Goal: Complete application form: Complete application form

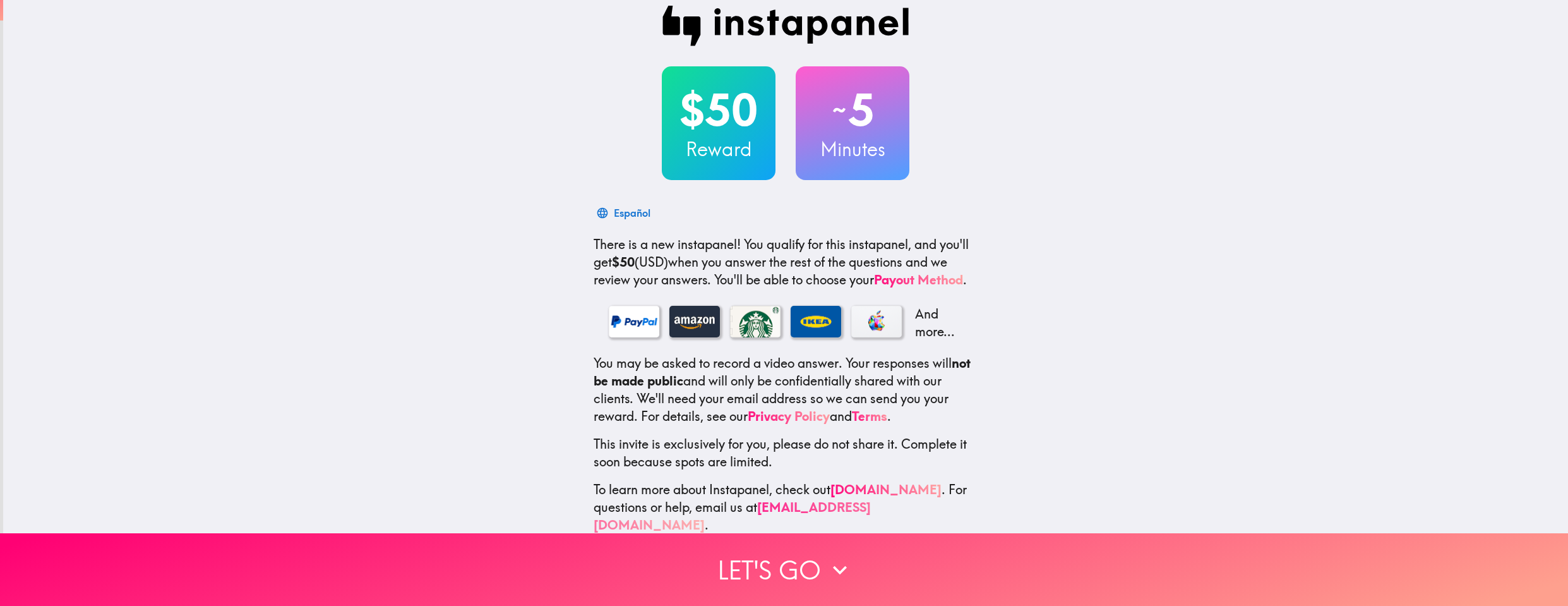
scroll to position [27, 0]
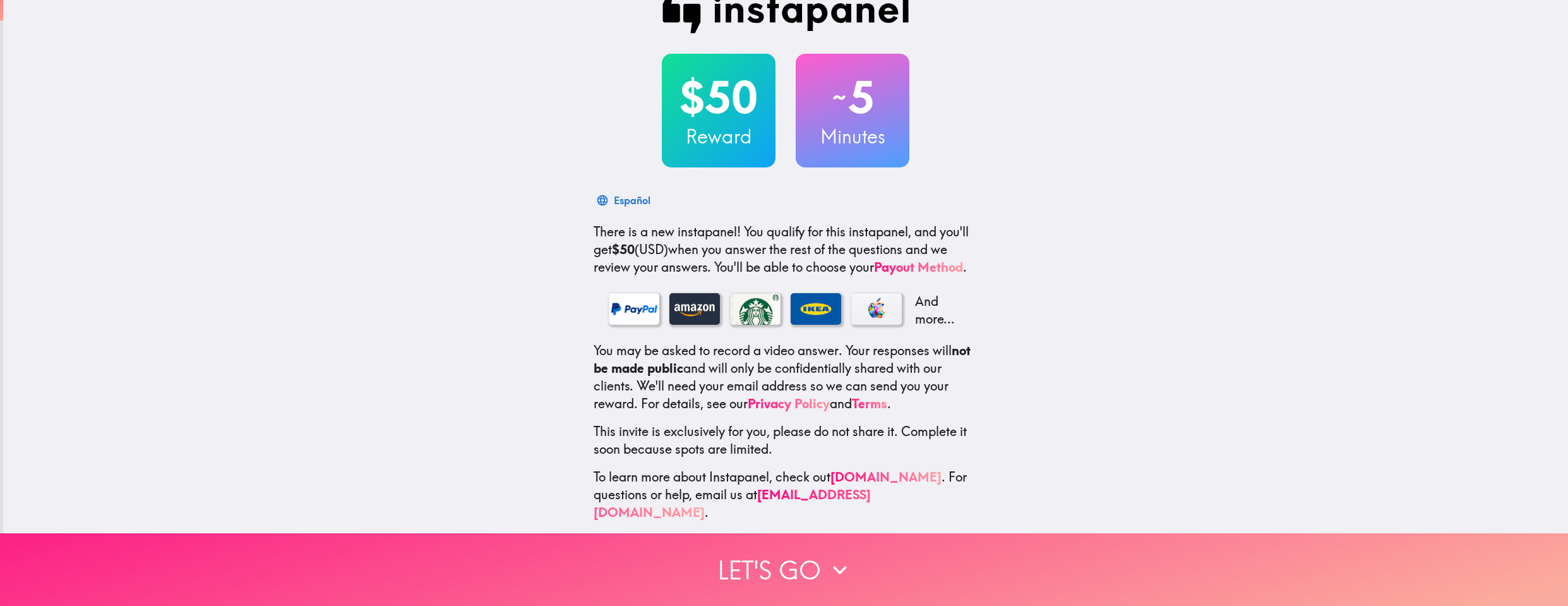
click at [812, 556] on button "Let's go" at bounding box center [784, 569] width 1568 height 72
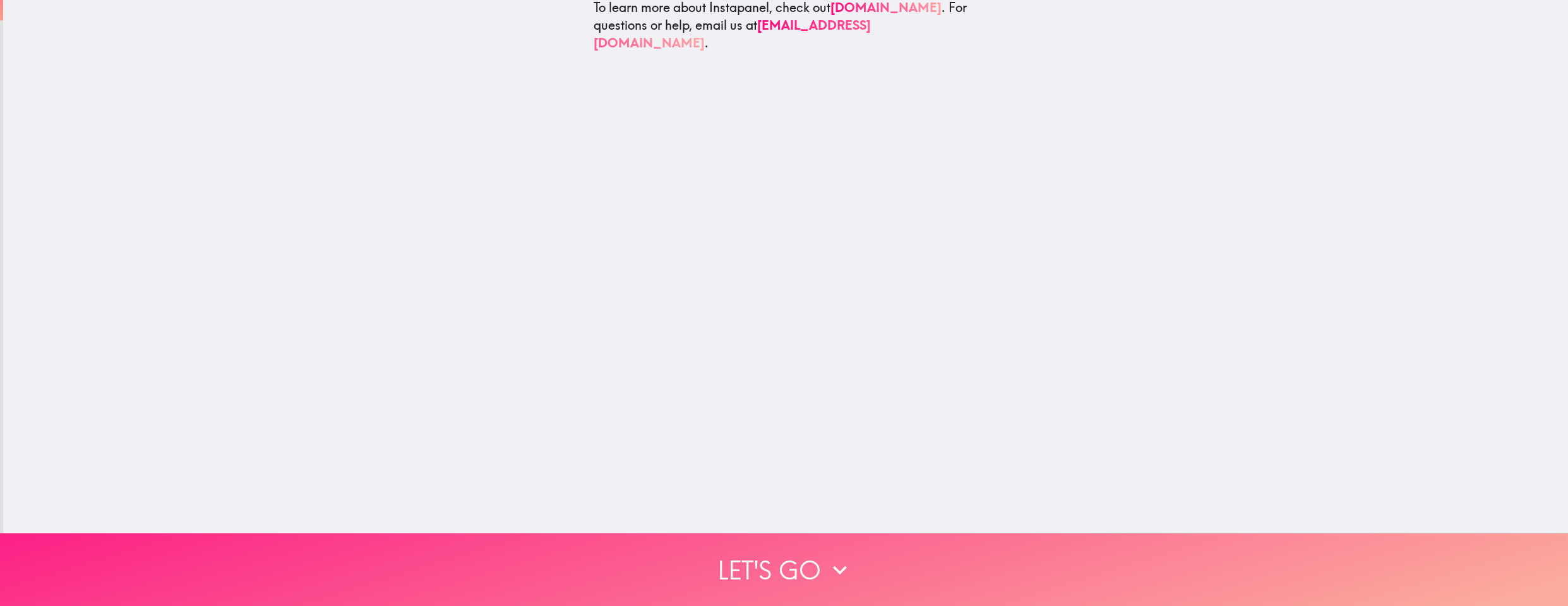
scroll to position [0, 0]
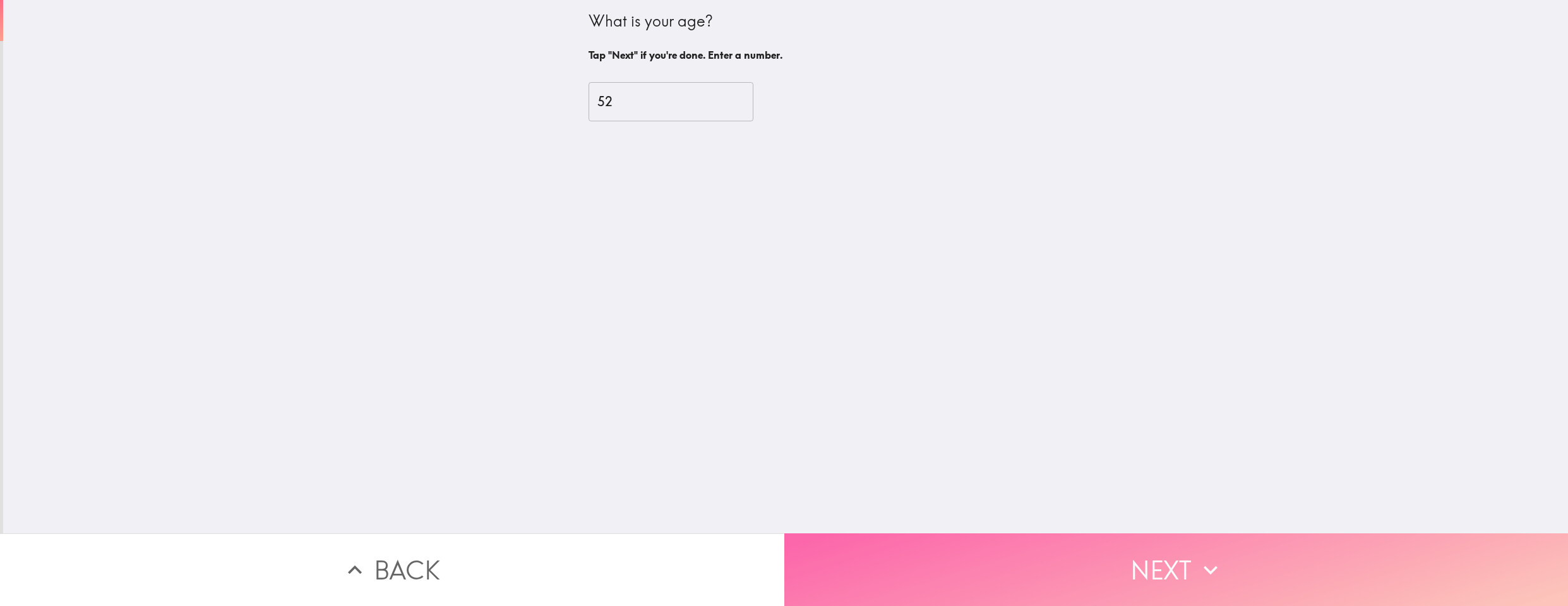
click at [1125, 571] on button "Next" at bounding box center [1176, 569] width 784 height 72
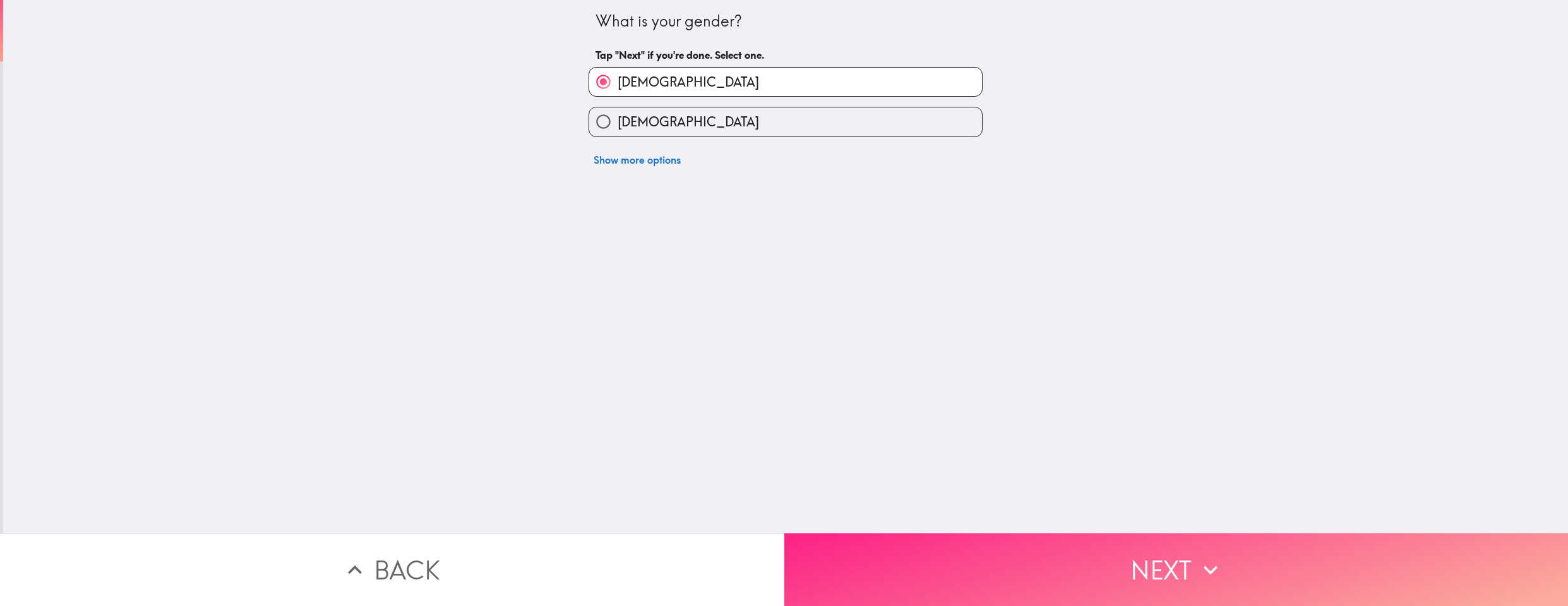
click at [1125, 571] on button "Next" at bounding box center [1176, 569] width 784 height 72
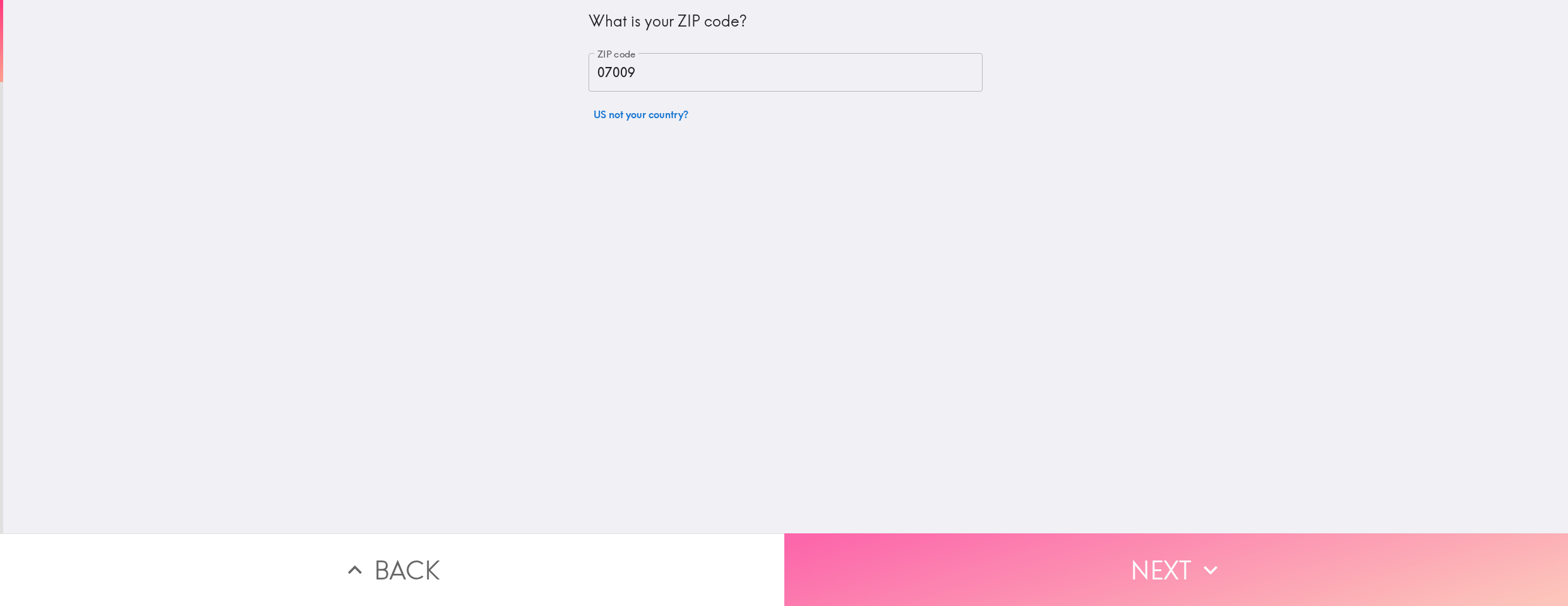
click at [1125, 571] on button "Next" at bounding box center [1176, 569] width 784 height 72
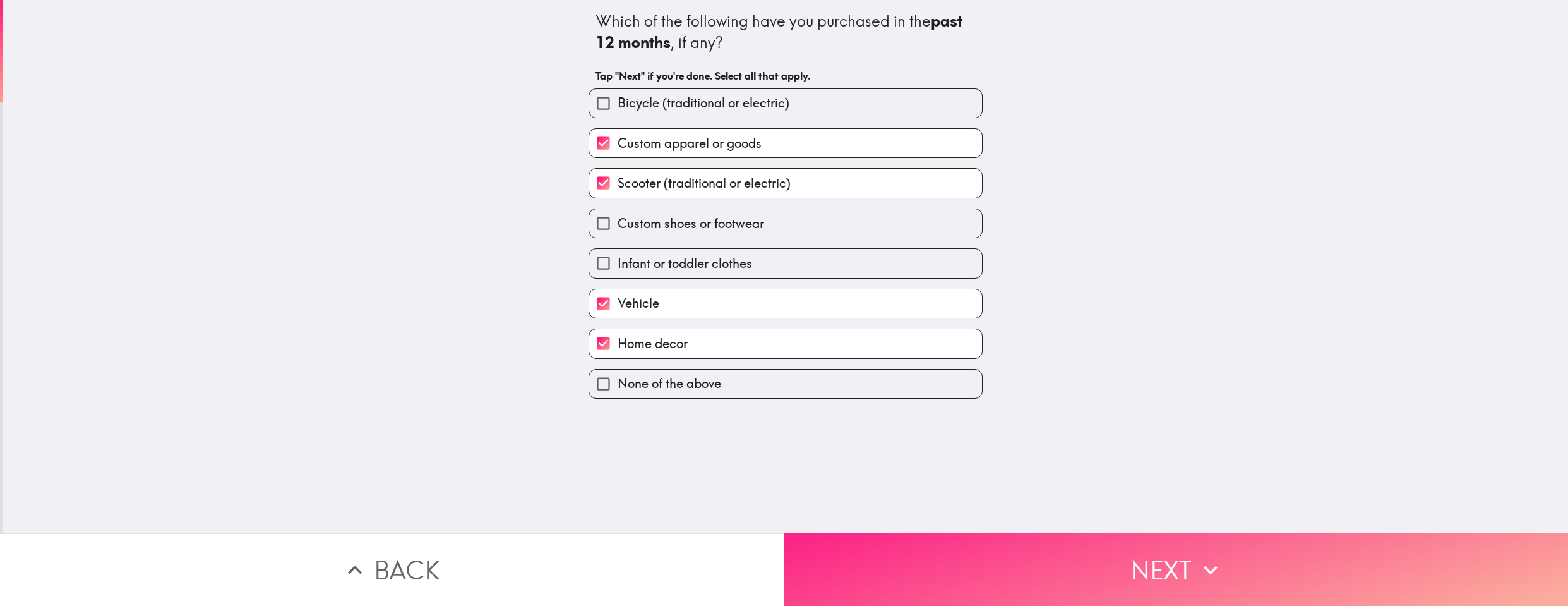
click at [1125, 571] on button "Next" at bounding box center [1176, 569] width 784 height 72
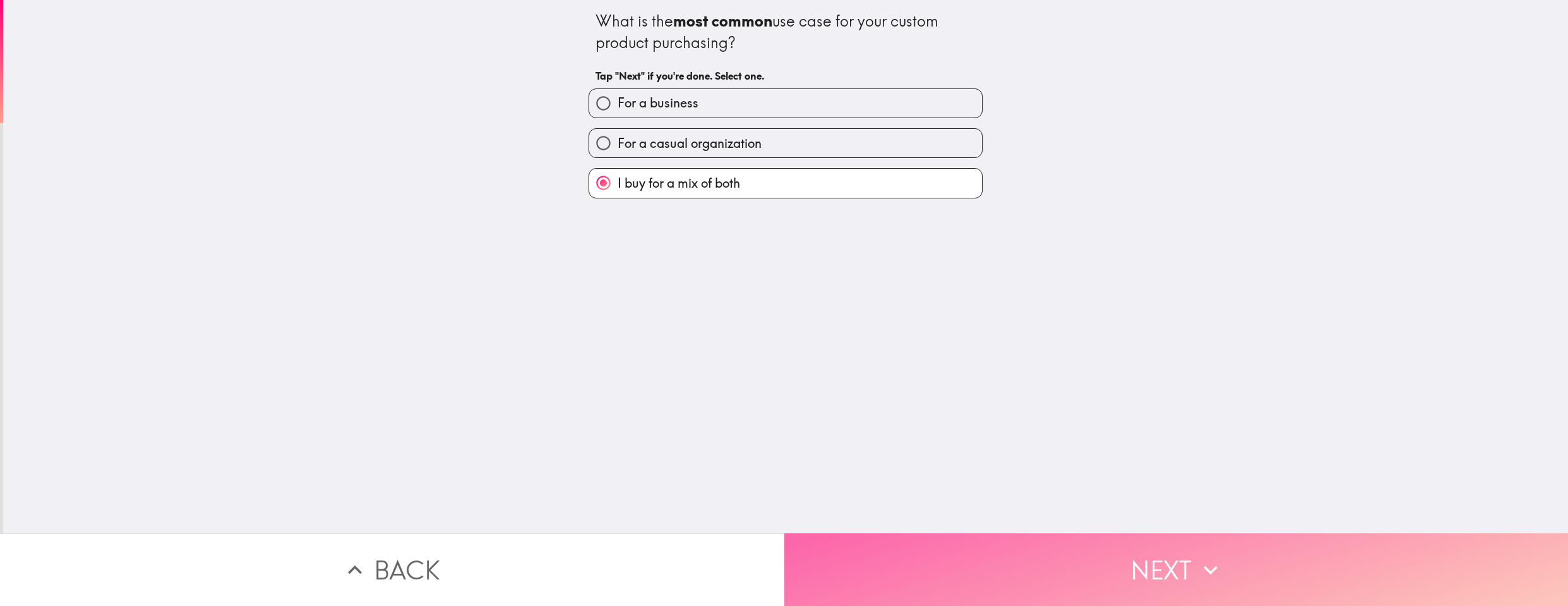
click at [1125, 571] on button "Next" at bounding box center [1176, 569] width 784 height 72
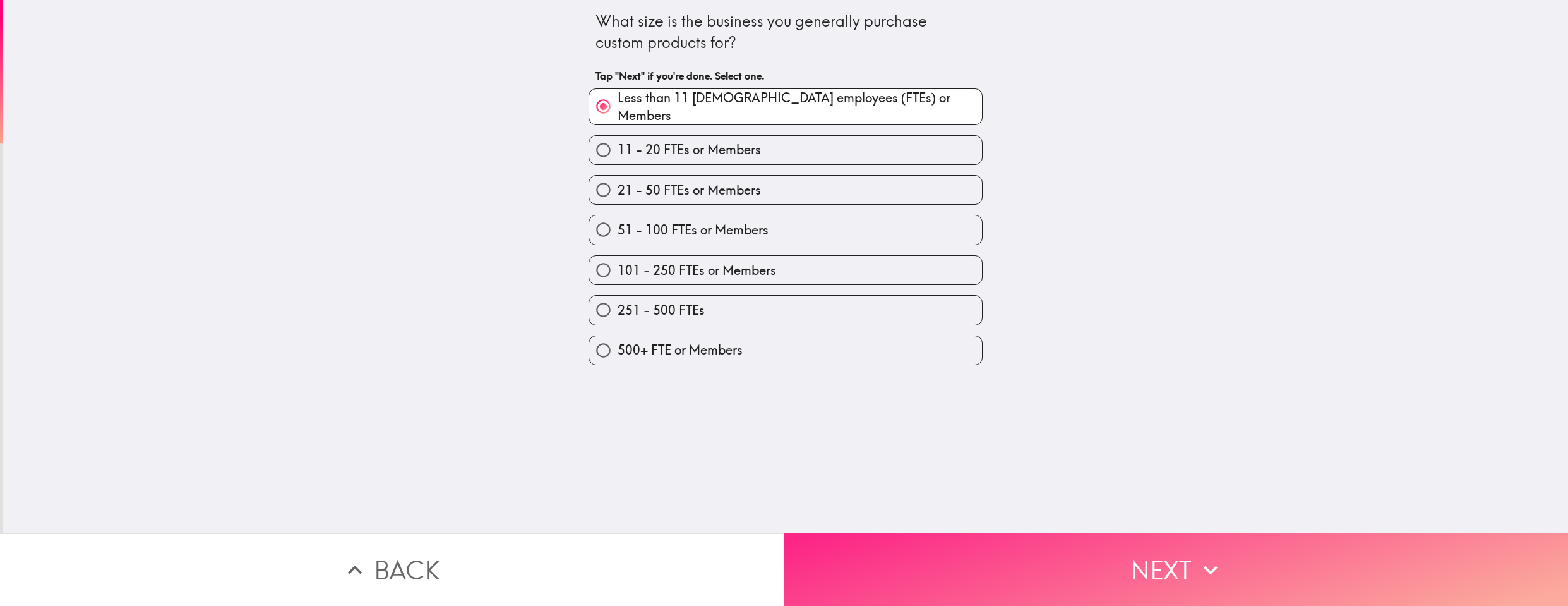
click at [1125, 571] on button "Next" at bounding box center [1176, 569] width 784 height 72
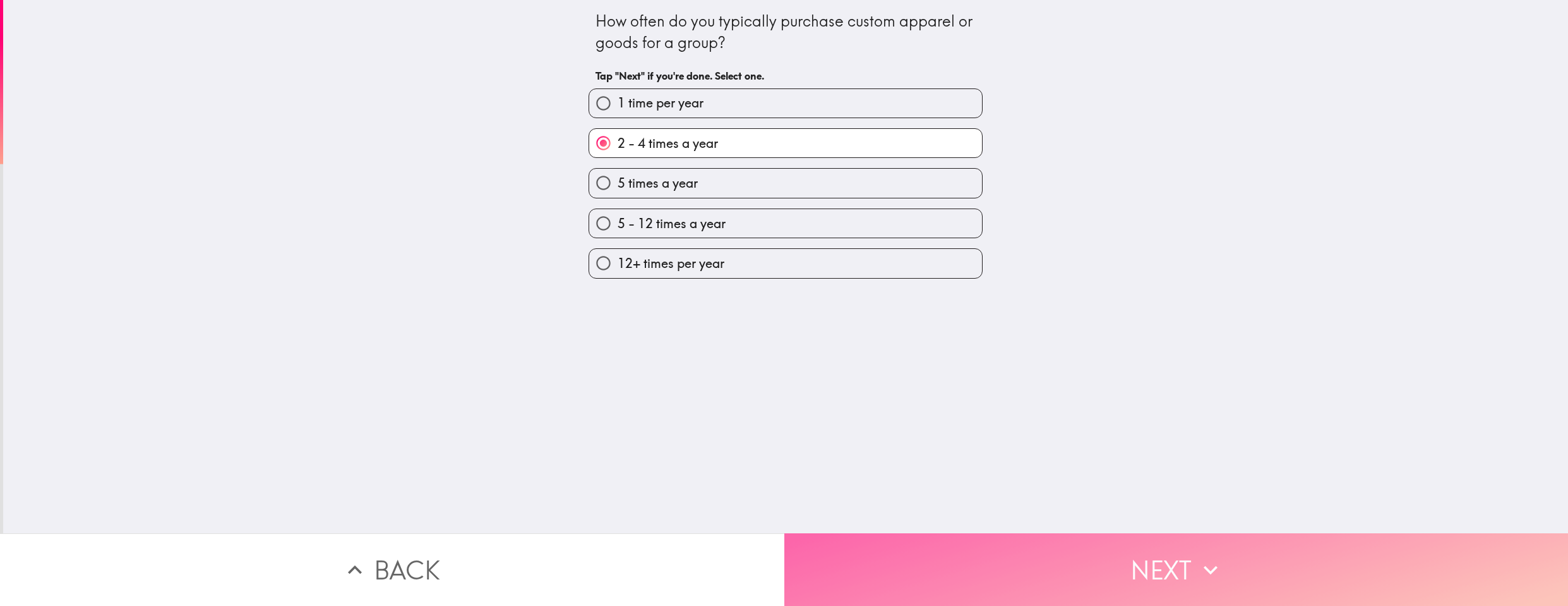
click at [1125, 571] on button "Next" at bounding box center [1176, 569] width 784 height 72
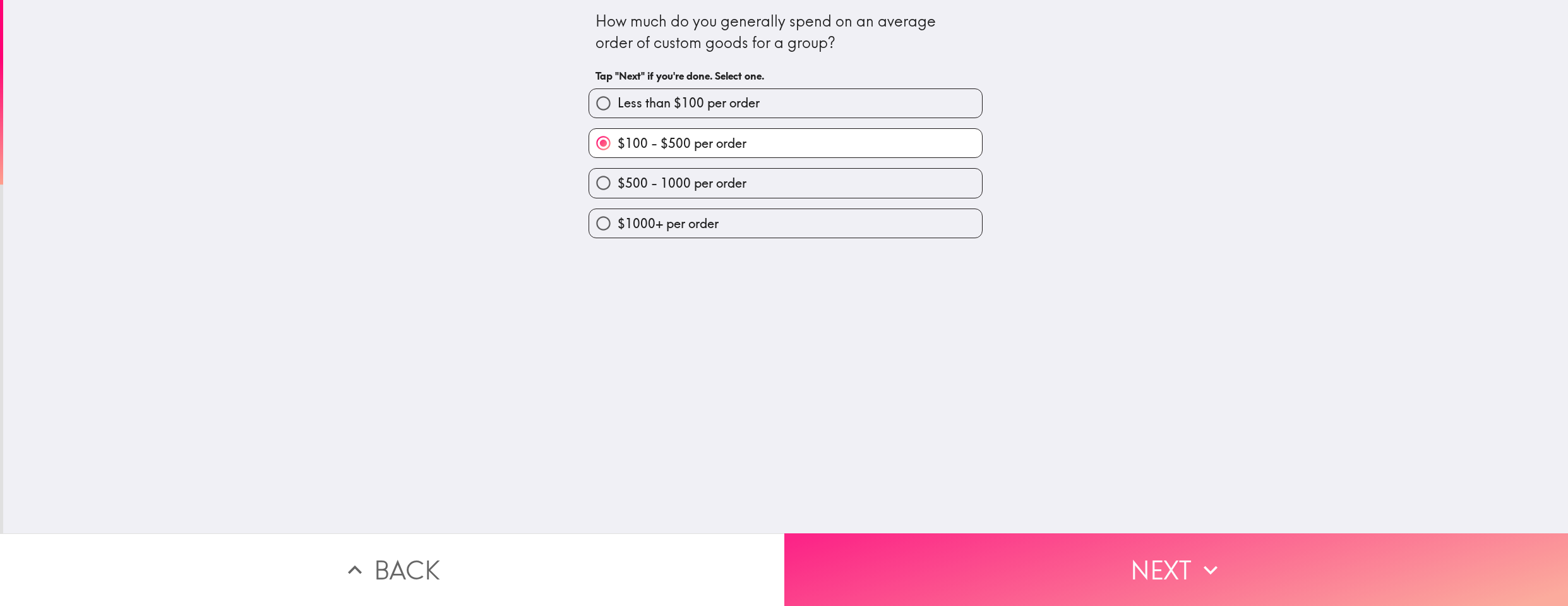
click at [1125, 571] on button "Next" at bounding box center [1176, 569] width 784 height 72
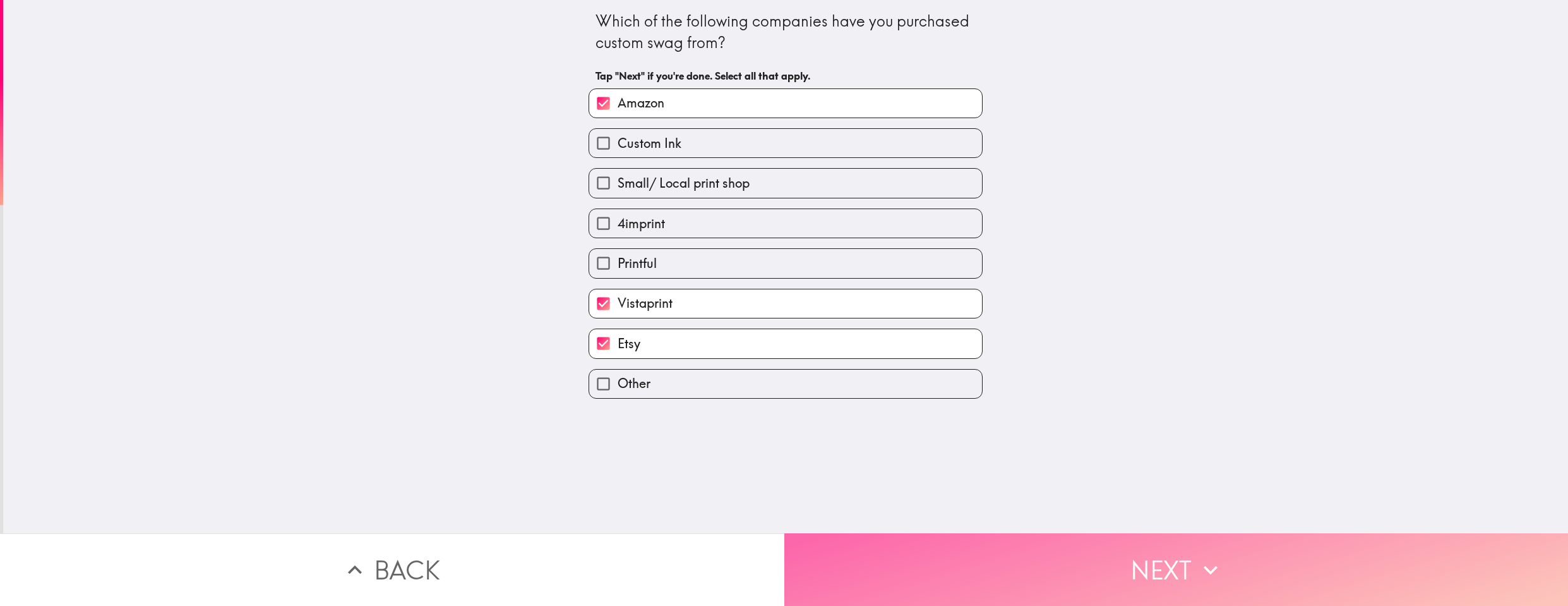
click at [1125, 571] on button "Next" at bounding box center [1176, 569] width 784 height 72
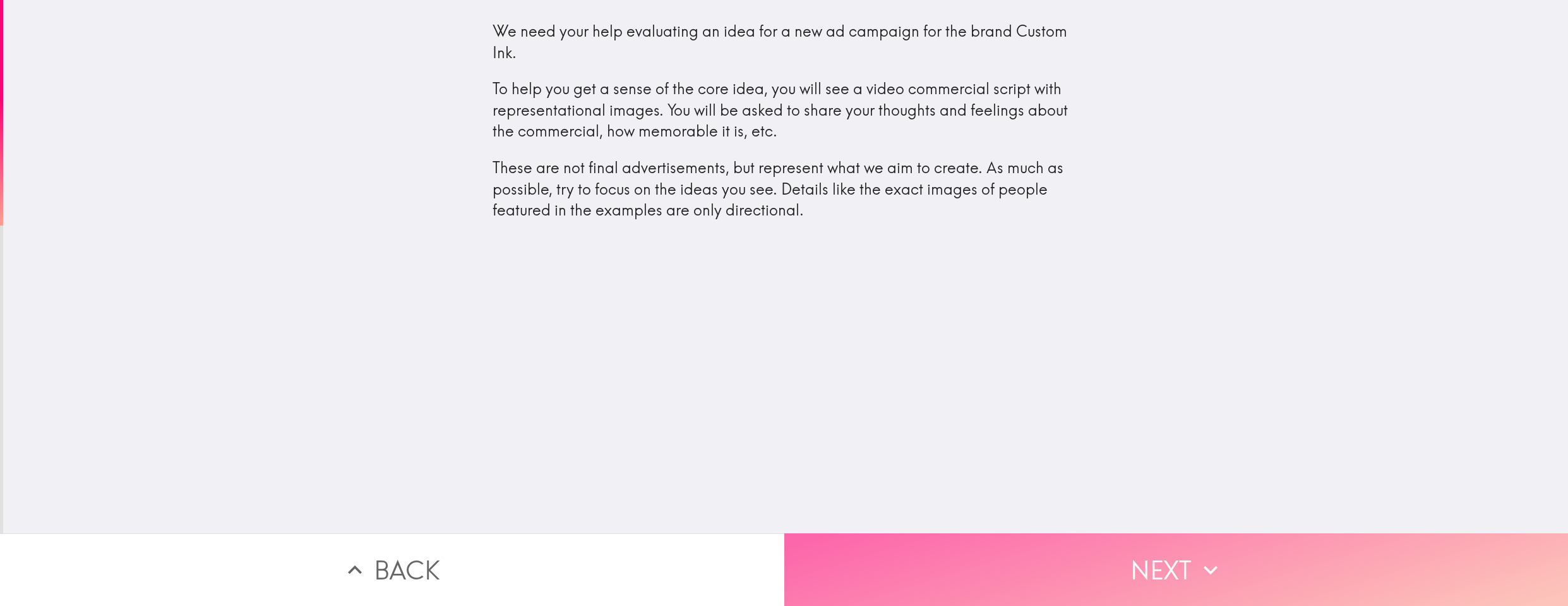
click at [1125, 571] on button "Next" at bounding box center [1176, 569] width 784 height 72
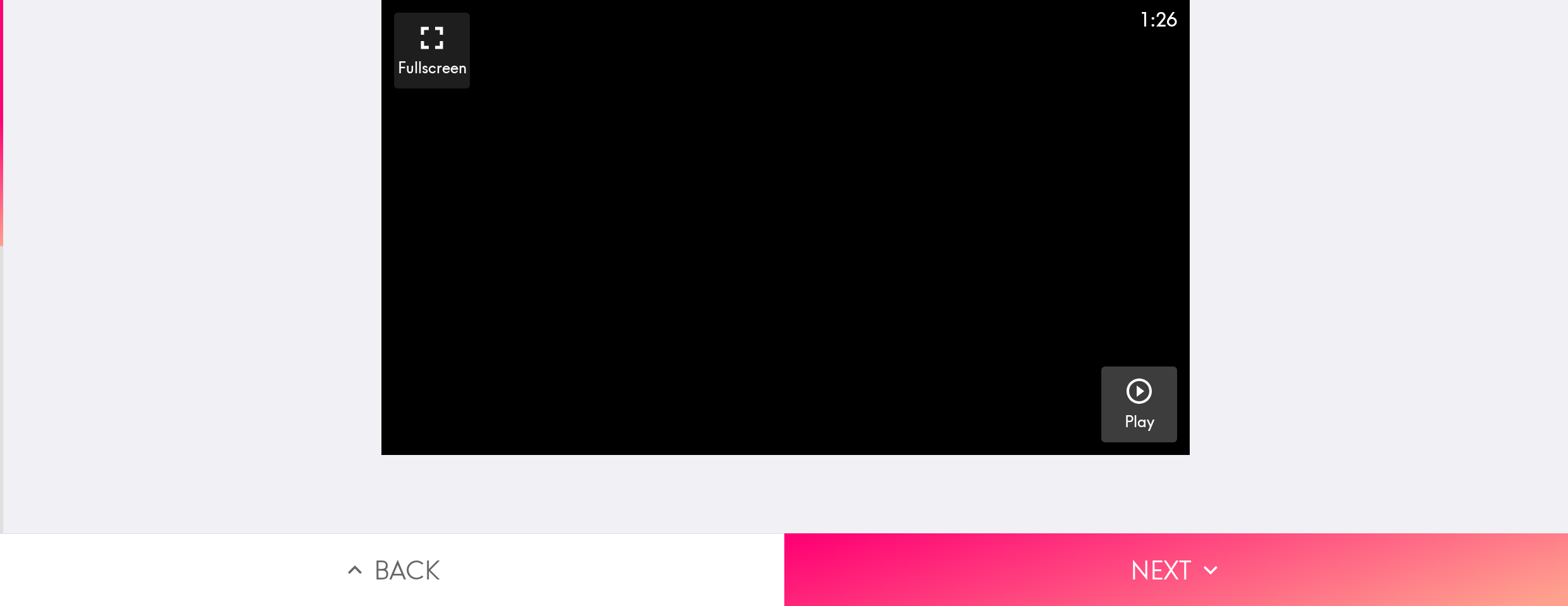
click at [1124, 401] on icon "button" at bounding box center [1139, 391] width 31 height 31
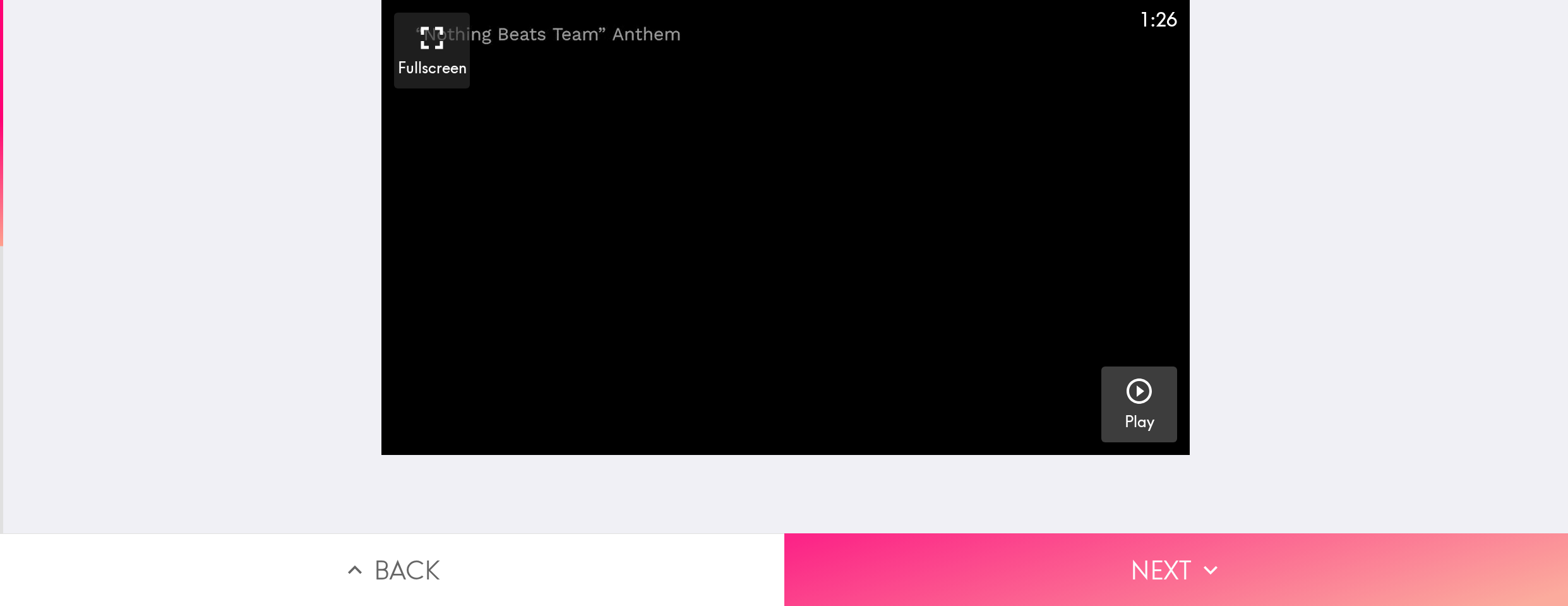
click at [1039, 545] on button "Next" at bounding box center [1176, 569] width 784 height 72
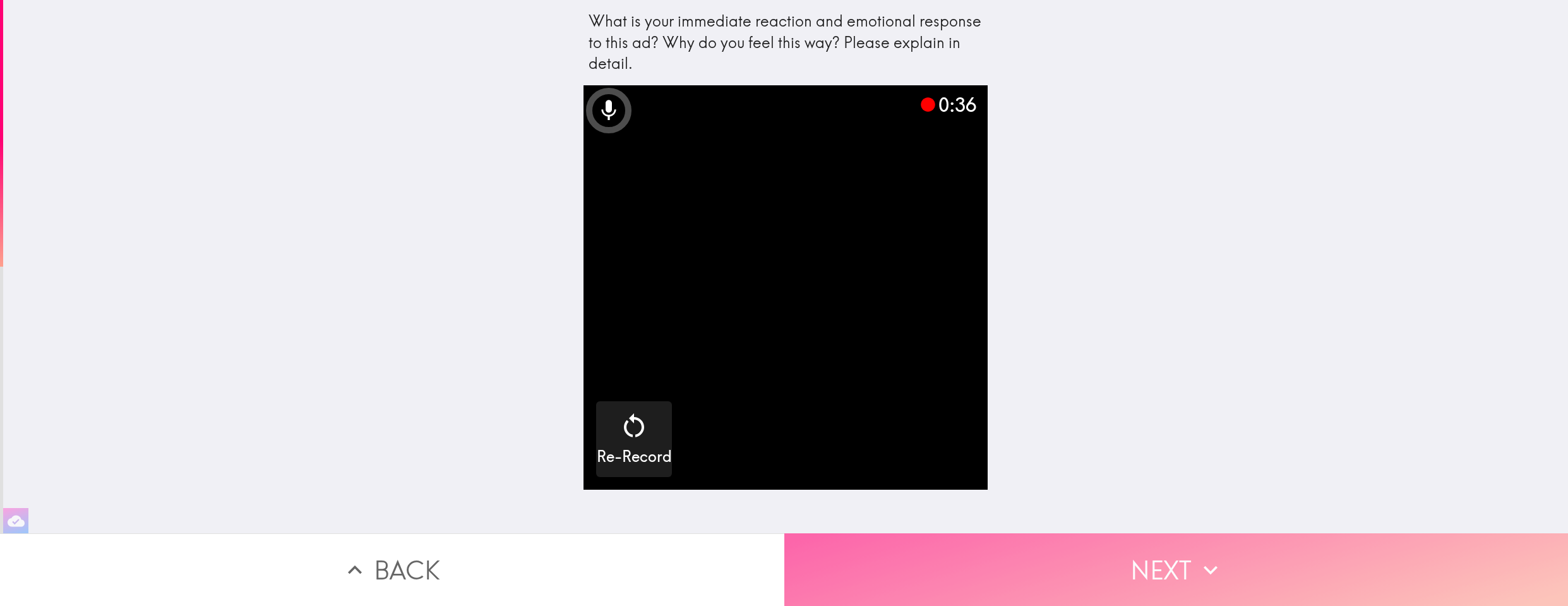
click at [1107, 565] on button "Next" at bounding box center [1176, 569] width 784 height 72
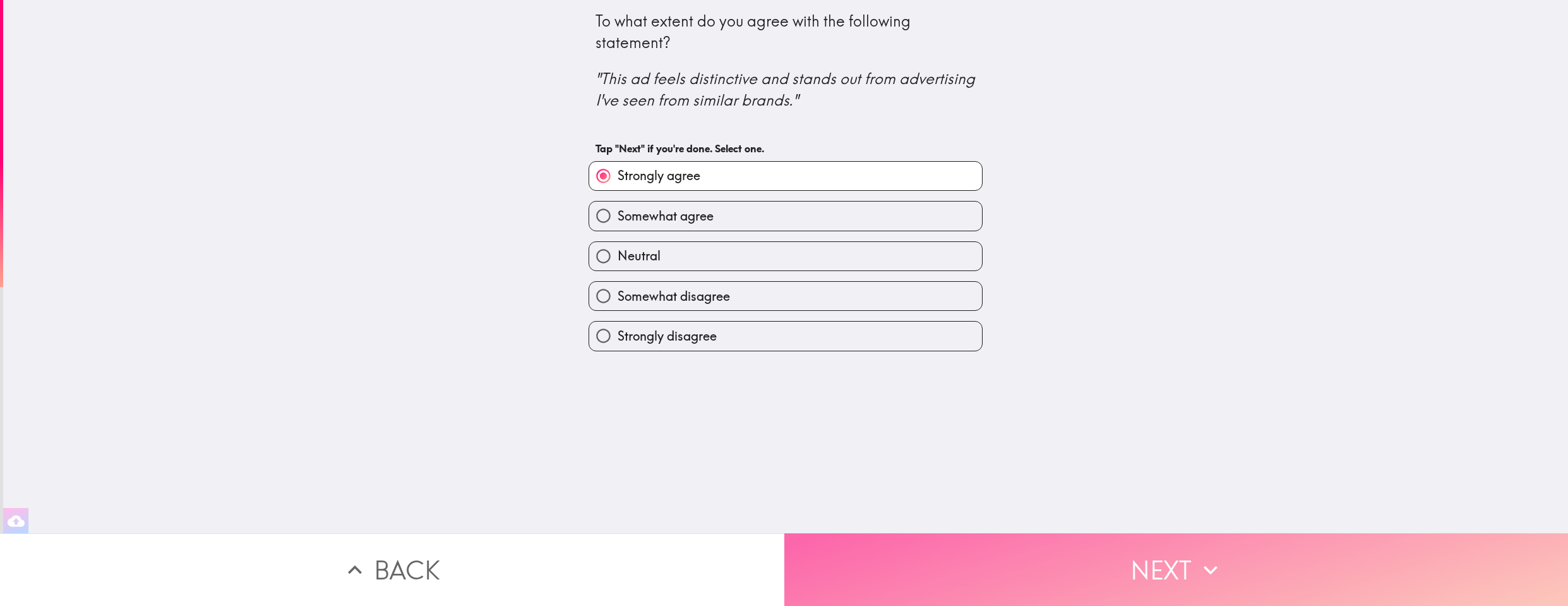
click at [1014, 534] on button "Next" at bounding box center [1176, 569] width 784 height 72
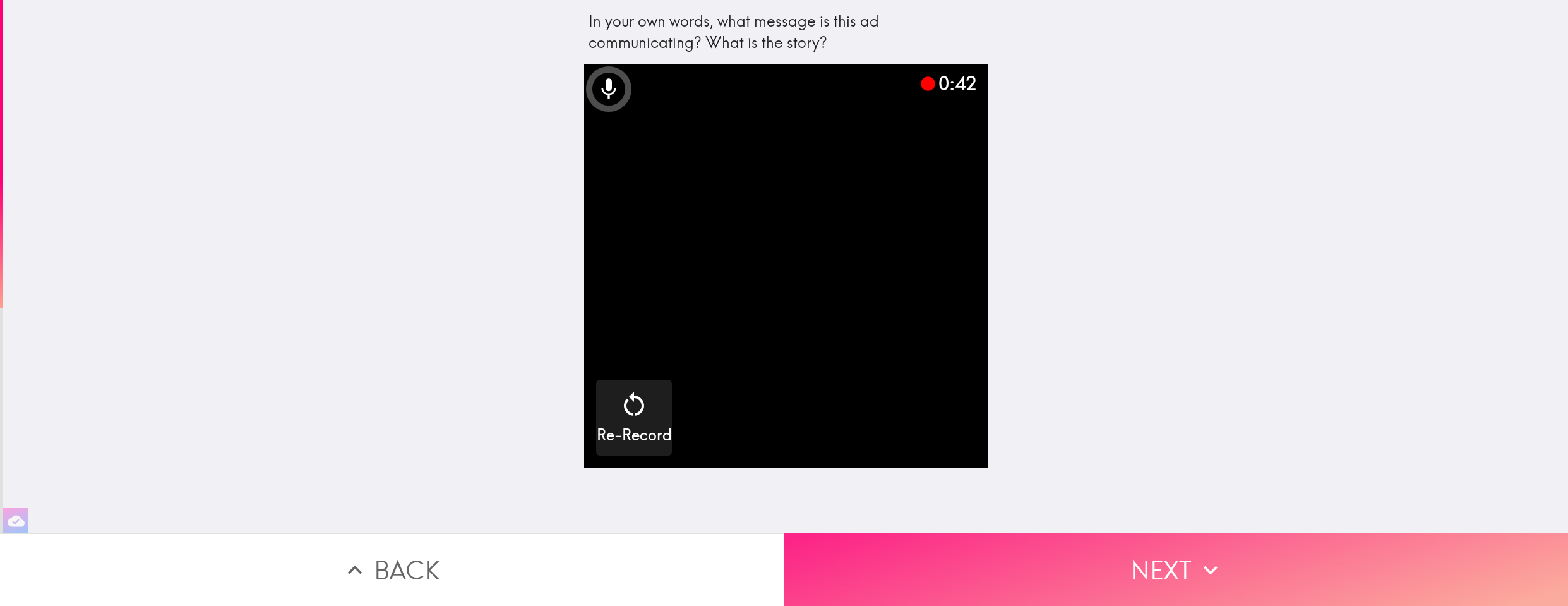
click at [1094, 545] on button "Next" at bounding box center [1176, 569] width 784 height 72
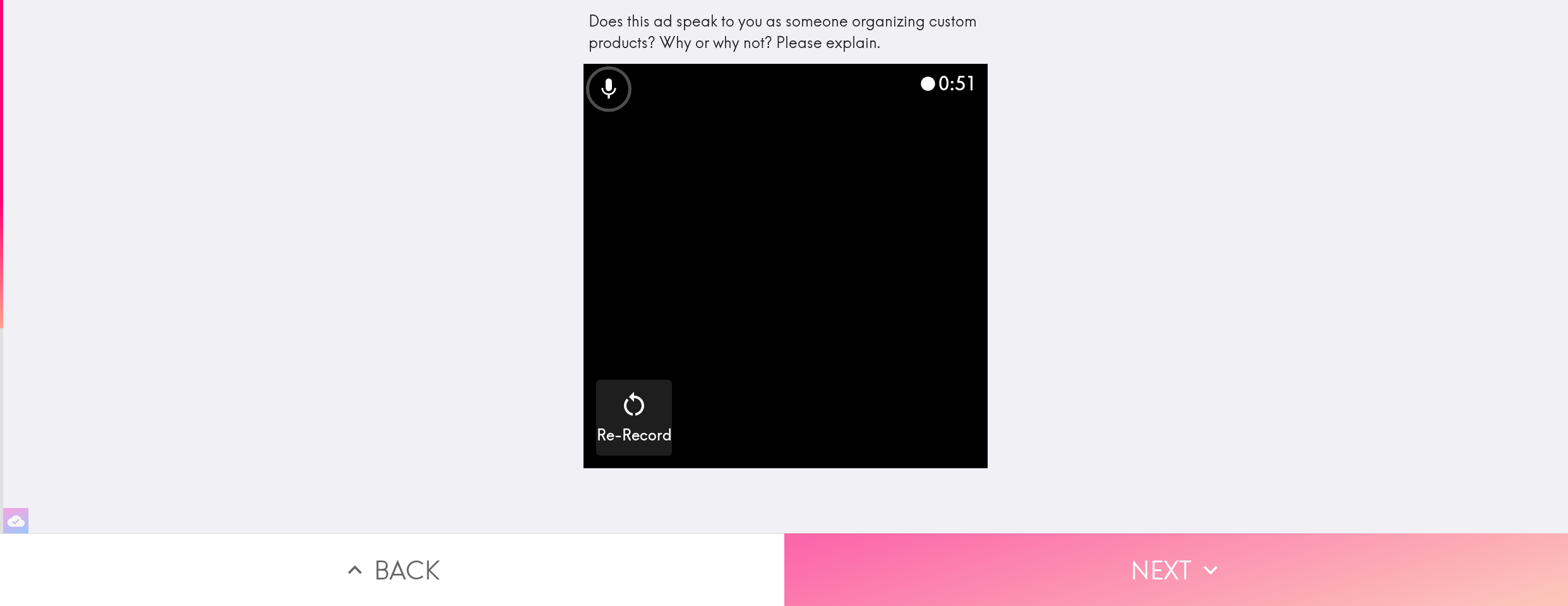
click at [1177, 566] on button "Next" at bounding box center [1176, 569] width 784 height 72
click at [1185, 557] on button "Next" at bounding box center [1176, 569] width 784 height 72
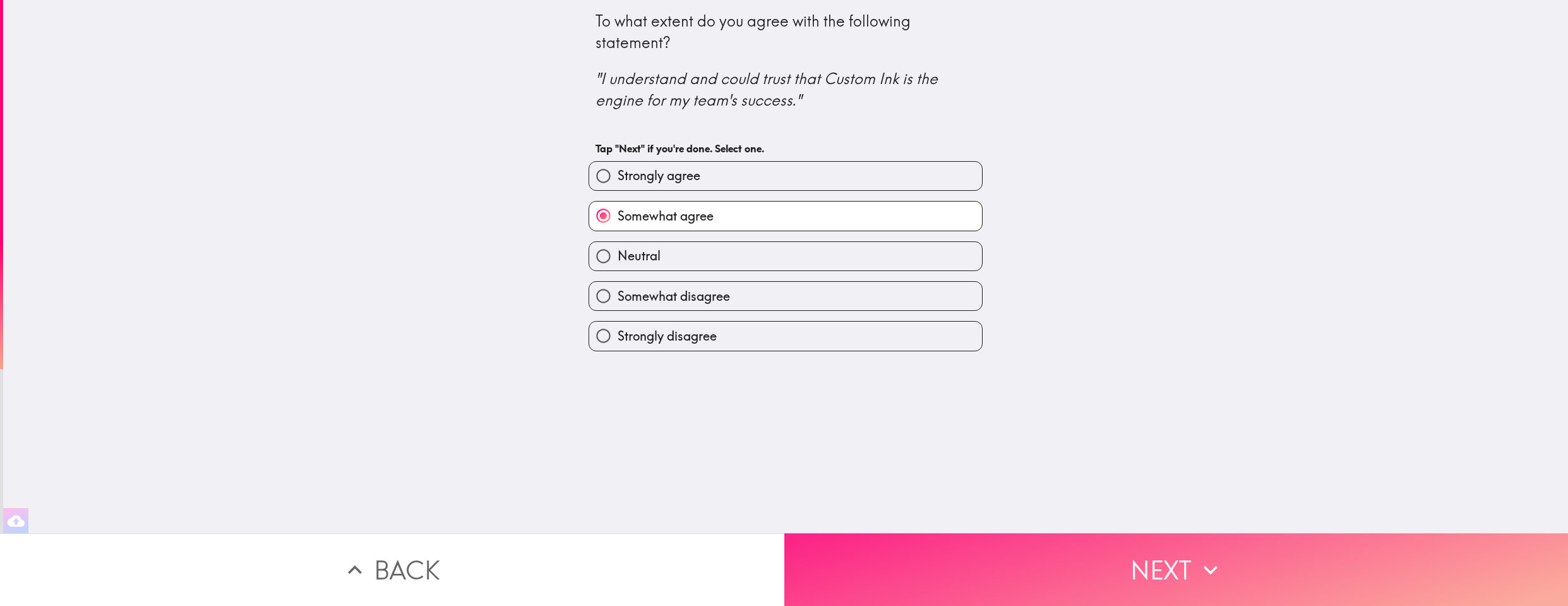
click at [1141, 574] on button "Next" at bounding box center [1176, 569] width 784 height 72
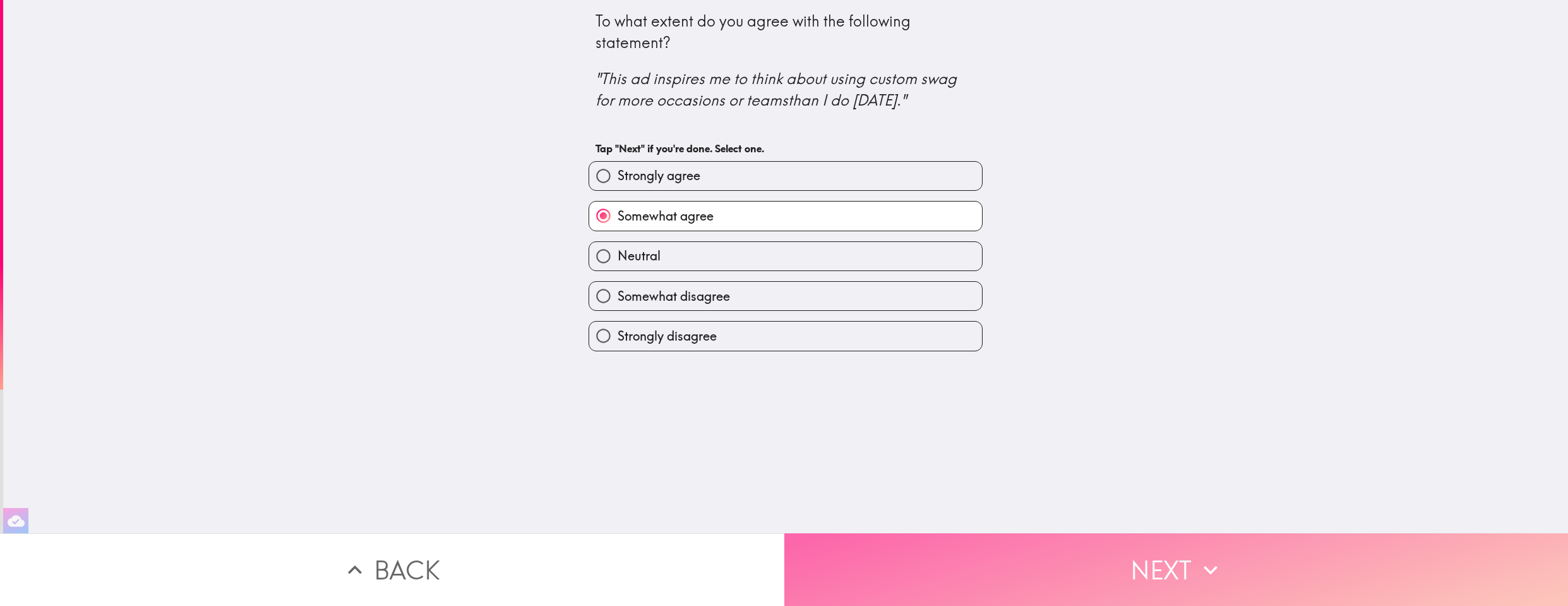
click at [1077, 566] on button "Next" at bounding box center [1176, 569] width 784 height 72
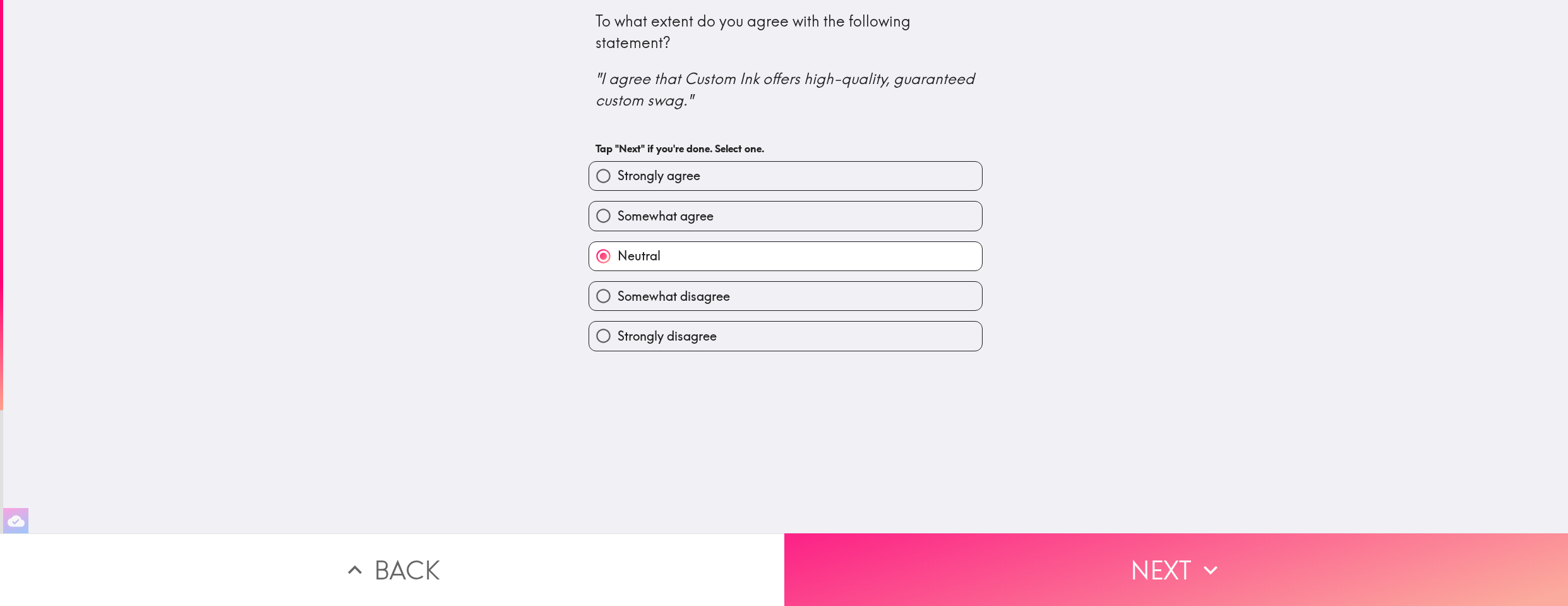
click at [1077, 565] on button "Next" at bounding box center [1176, 569] width 784 height 72
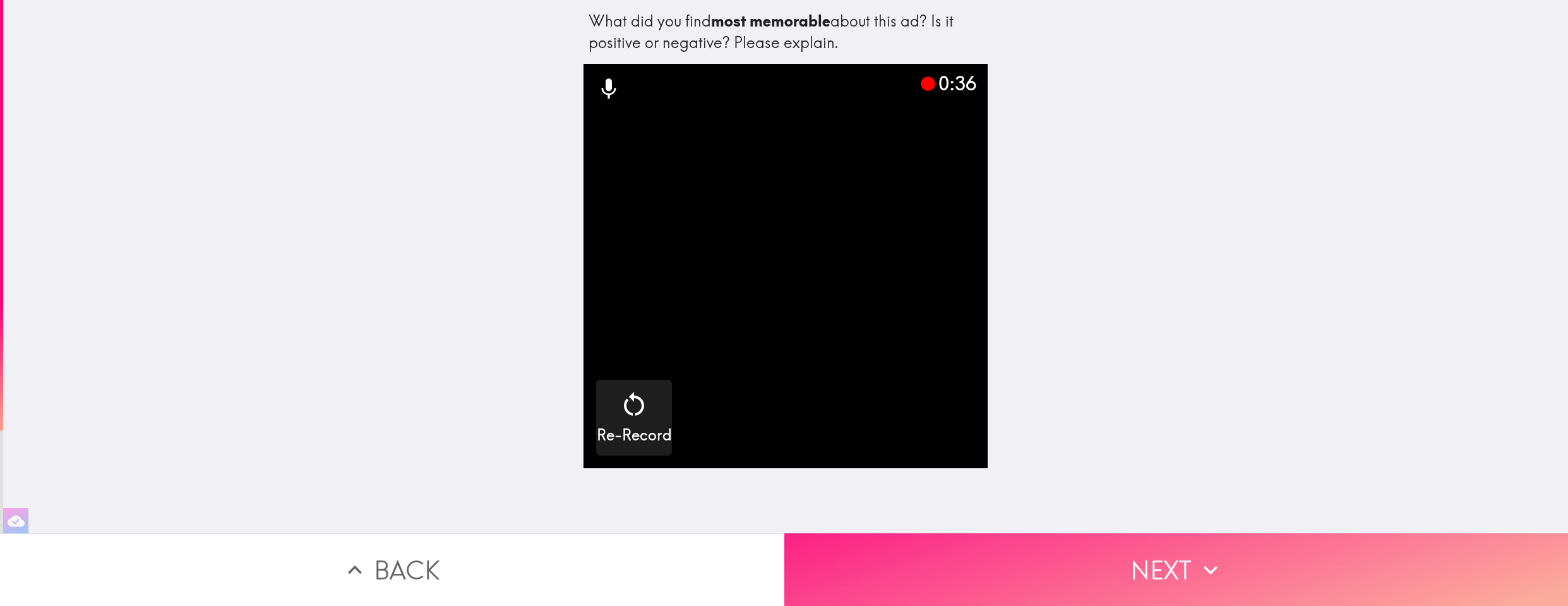
click at [1160, 553] on button "Next" at bounding box center [1176, 569] width 784 height 72
click at [1179, 557] on button "Next" at bounding box center [1176, 569] width 784 height 72
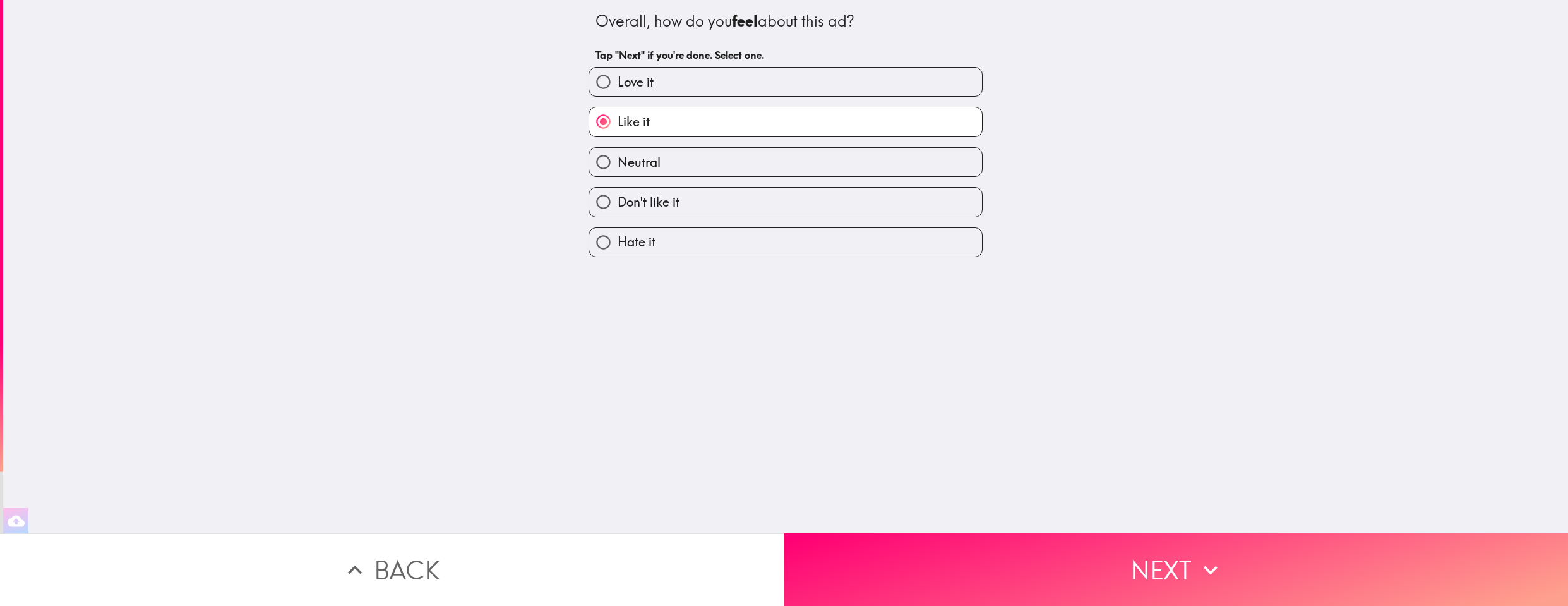
click at [649, 158] on span "Neutral" at bounding box center [639, 162] width 43 height 18
click at [618, 158] on input "Neutral" at bounding box center [602, 161] width 28 height 28
radio input "true"
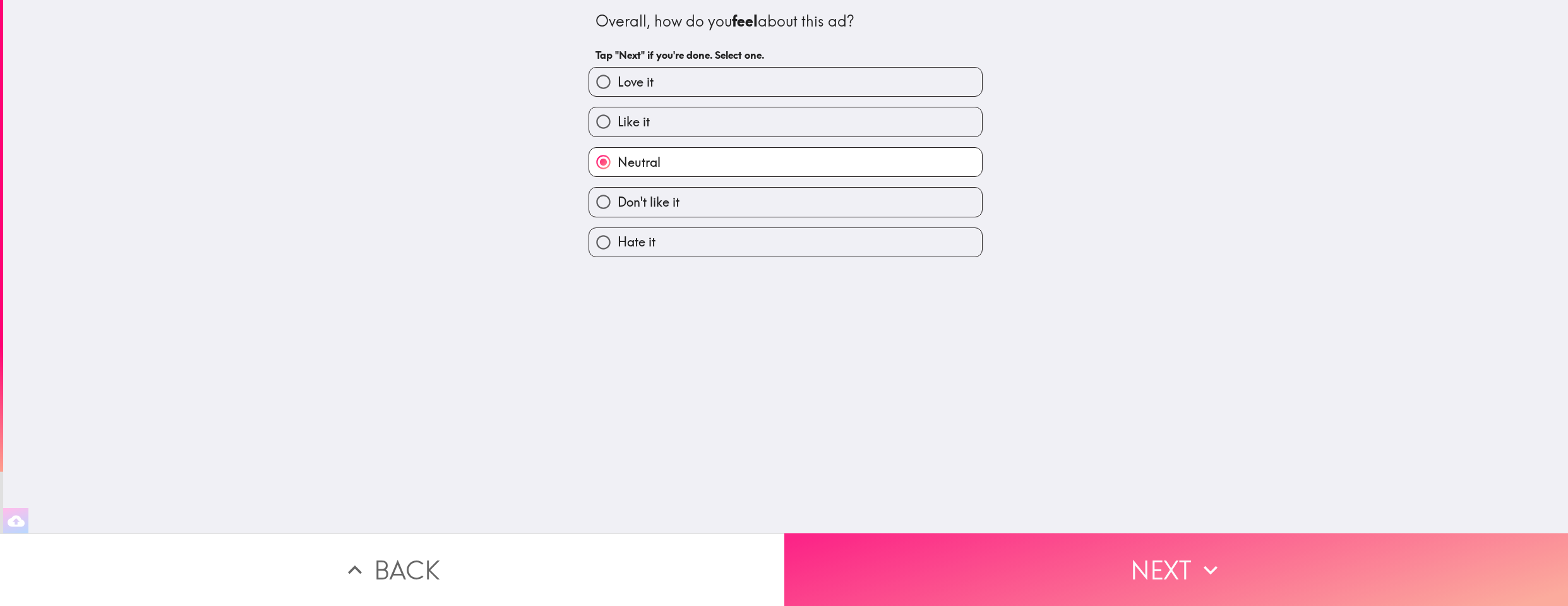
click at [1173, 542] on button "Next" at bounding box center [1176, 569] width 784 height 72
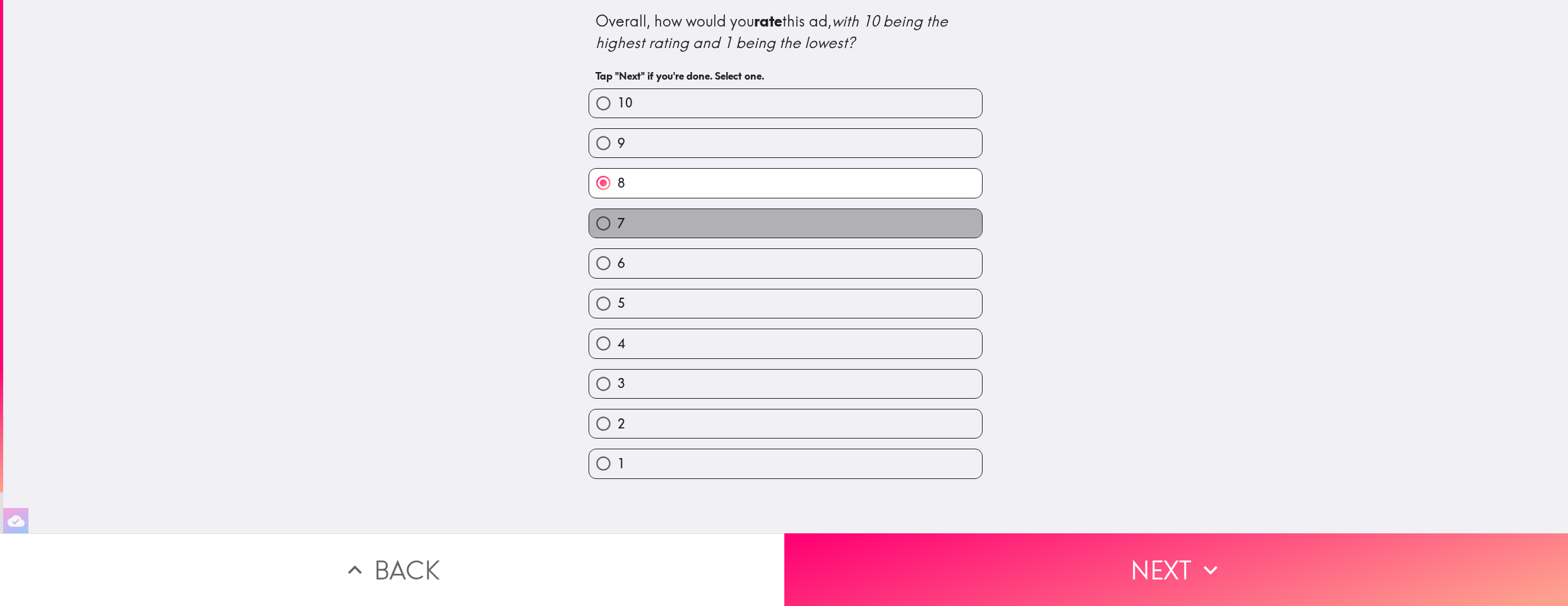
click at [640, 214] on label "7" at bounding box center [785, 222] width 393 height 28
click at [618, 214] on input "7" at bounding box center [602, 222] width 28 height 28
radio input "true"
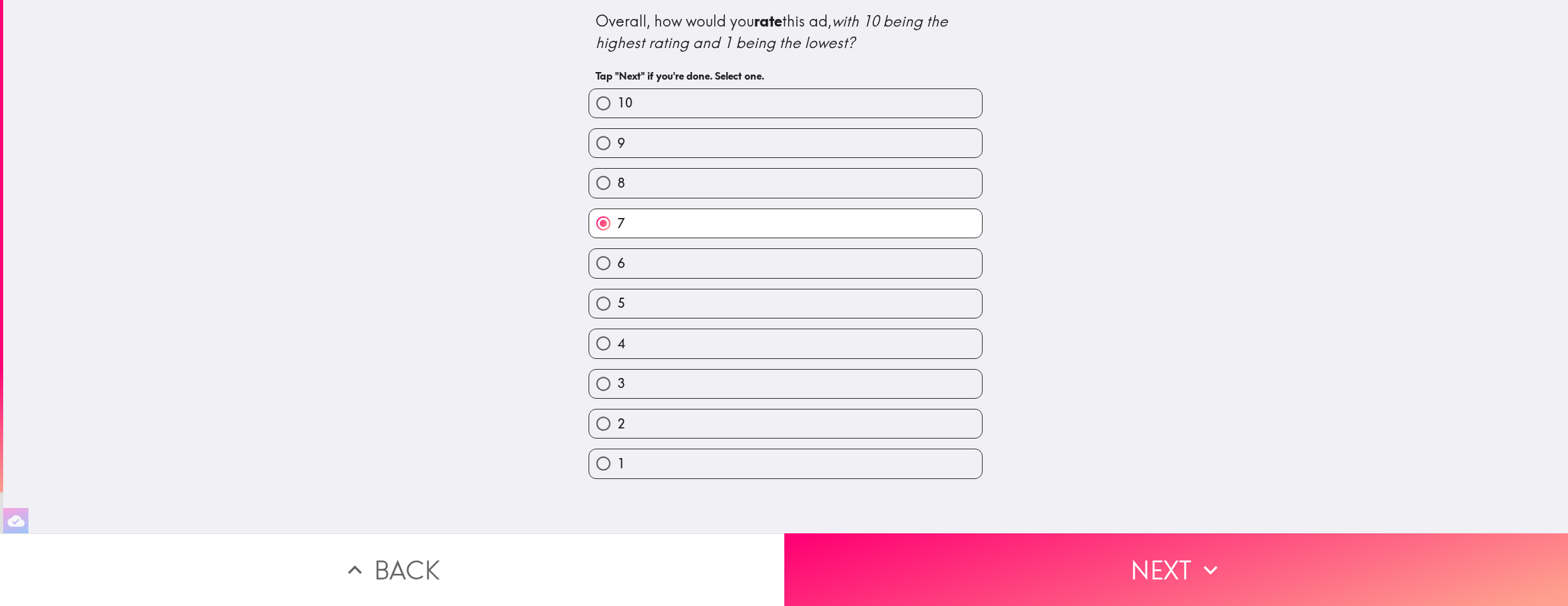
click at [695, 263] on label "6" at bounding box center [785, 263] width 393 height 28
click at [618, 263] on input "6" at bounding box center [602, 263] width 28 height 28
radio input "true"
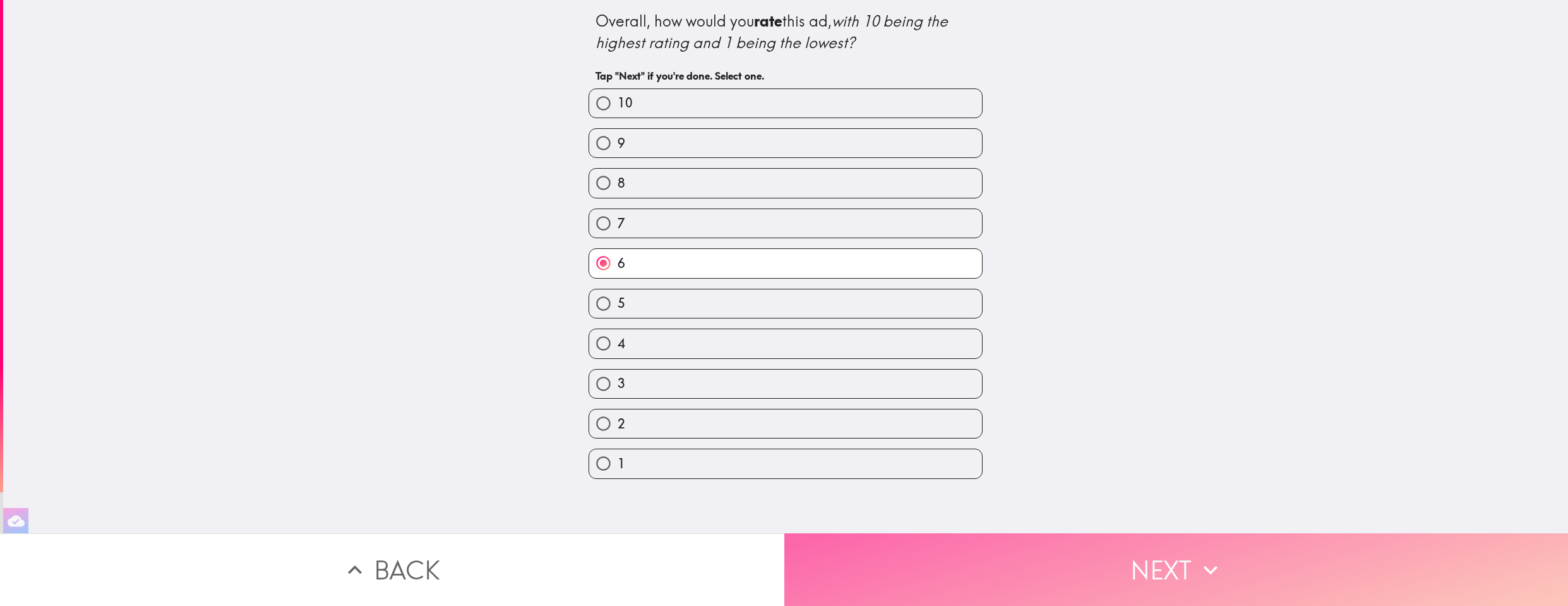
click at [1184, 557] on button "Next" at bounding box center [1176, 569] width 784 height 72
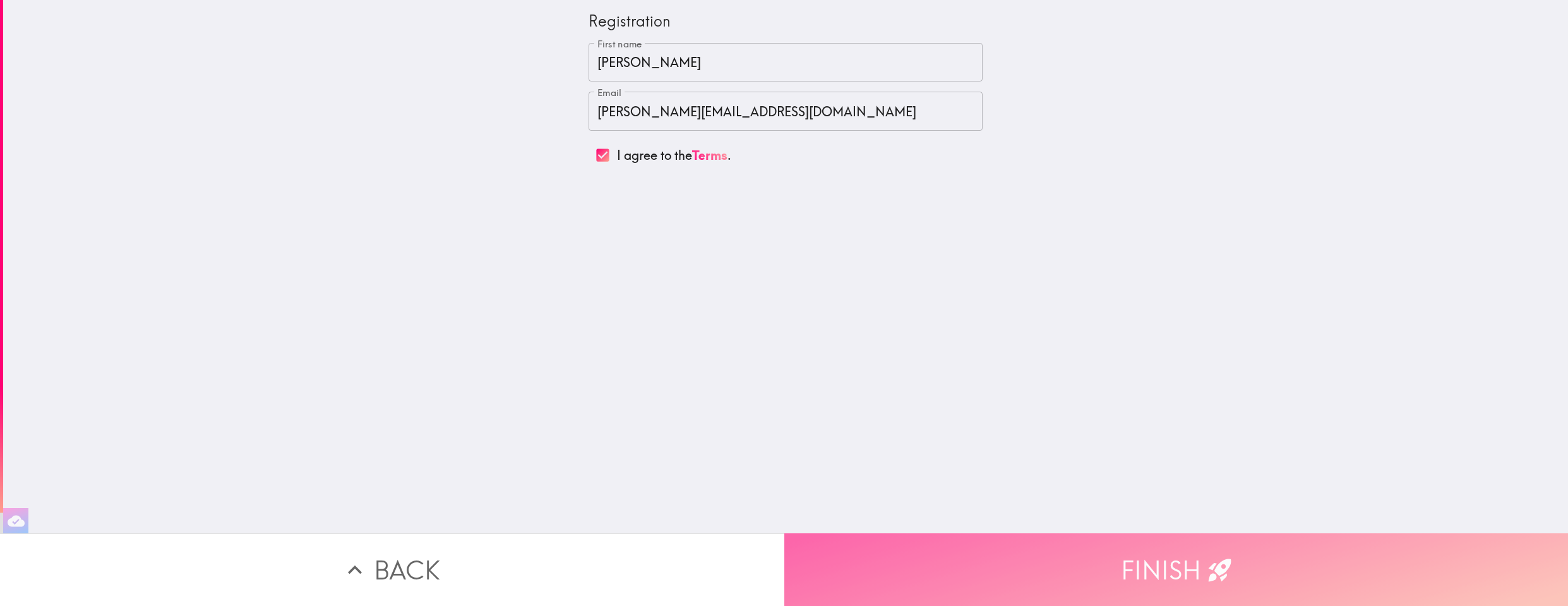
click at [1184, 557] on button "Finish" at bounding box center [1176, 569] width 784 height 72
